Goal: Information Seeking & Learning: Learn about a topic

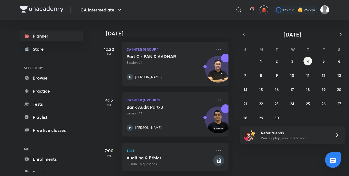
scroll to position [183, 0]
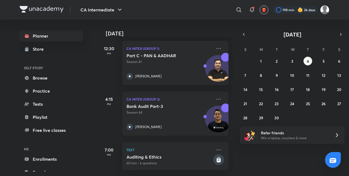
click at [186, 104] on h5 "Bank Audit Part-3" at bounding box center [160, 106] width 68 height 5
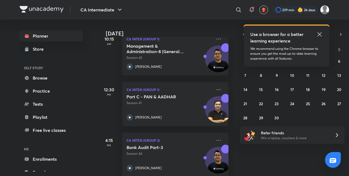
scroll to position [183, 0]
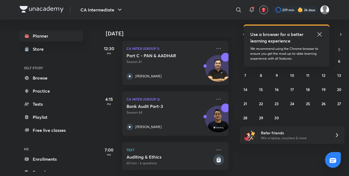
click at [319, 35] on icon at bounding box center [319, 34] width 4 height 4
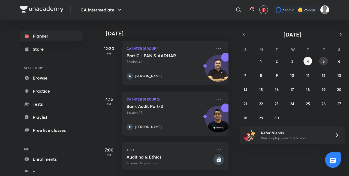
click at [325, 57] on div "31 1 2 3 4 5 6 7 8 9 10 11 12 13 14 15 16 17 18 19 20 21 22 23 24 25 26 27 28 2…" at bounding box center [292, 89] width 105 height 65
click at [323, 59] on abbr "5" at bounding box center [323, 61] width 2 height 5
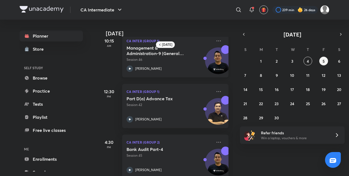
scroll to position [0, 0]
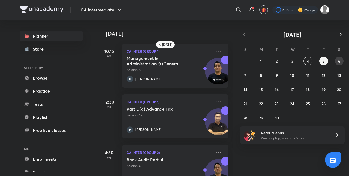
click at [339, 59] on abbr "6" at bounding box center [339, 61] width 2 height 5
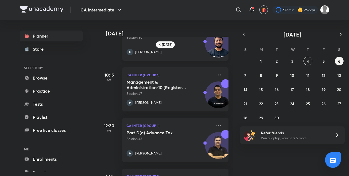
scroll to position [72, 0]
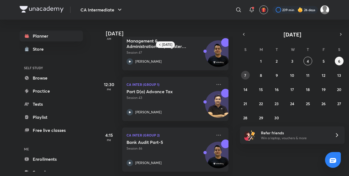
click at [244, 74] on abbr "7" at bounding box center [245, 75] width 2 height 5
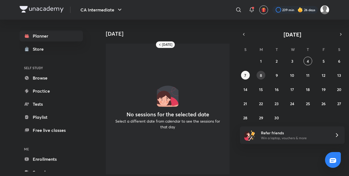
click at [256, 75] on div "31 1 2 3 4 5 6 7 8 9 10 11 12 13 14 15 16 17 18 19 20 21 22 23 24 25 26 27 28 2…" at bounding box center [292, 89] width 105 height 65
click at [258, 76] on button "8" at bounding box center [260, 75] width 9 height 9
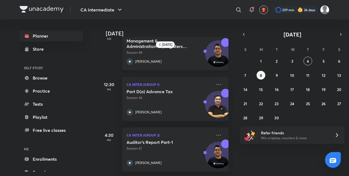
scroll to position [0, 0]
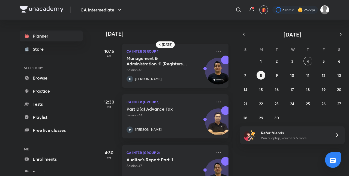
click at [172, 85] on div "CA Inter (Group 1) Management & Administration-11 (Registers & Returns Part-2) …" at bounding box center [175, 66] width 106 height 44
click at [244, 34] on icon "button" at bounding box center [243, 34] width 4 height 5
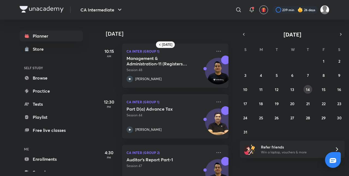
click at [307, 89] on abbr "14" at bounding box center [308, 89] width 4 height 5
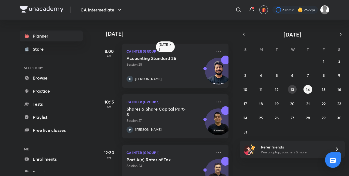
click at [292, 90] on abbr "13" at bounding box center [292, 89] width 4 height 5
click at [181, 124] on div "Shares & Share Capital Part-2 Session 26 [PERSON_NAME]" at bounding box center [169, 119] width 86 height 27
click at [174, 118] on p "Session 26" at bounding box center [169, 120] width 86 height 5
click at [308, 86] on button "14" at bounding box center [307, 89] width 9 height 9
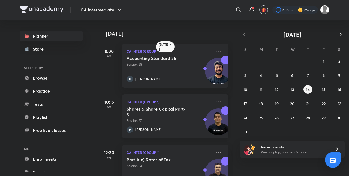
click at [170, 118] on p "Session 27" at bounding box center [169, 120] width 86 height 5
